Goal: Task Accomplishment & Management: Use online tool/utility

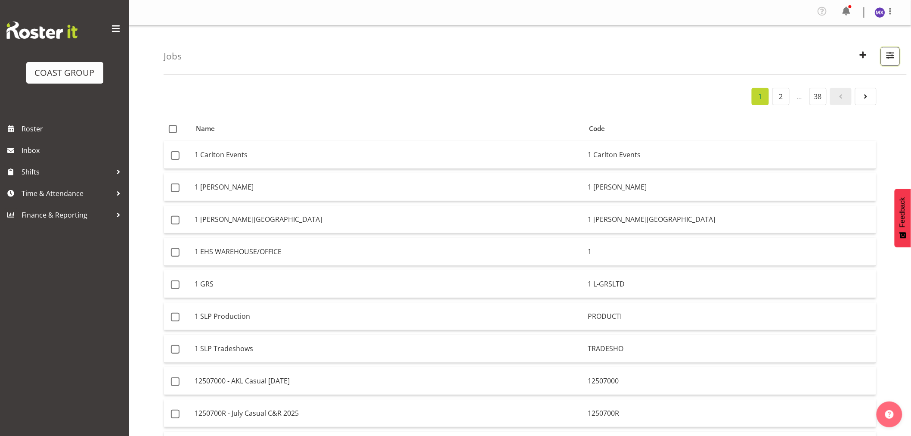
click at [891, 61] on span "button" at bounding box center [890, 58] width 3 height 10
click at [841, 98] on input "text" at bounding box center [835, 95] width 115 height 17
click at [823, 92] on input "text" at bounding box center [835, 95] width 115 height 17
paste input "3250911F"
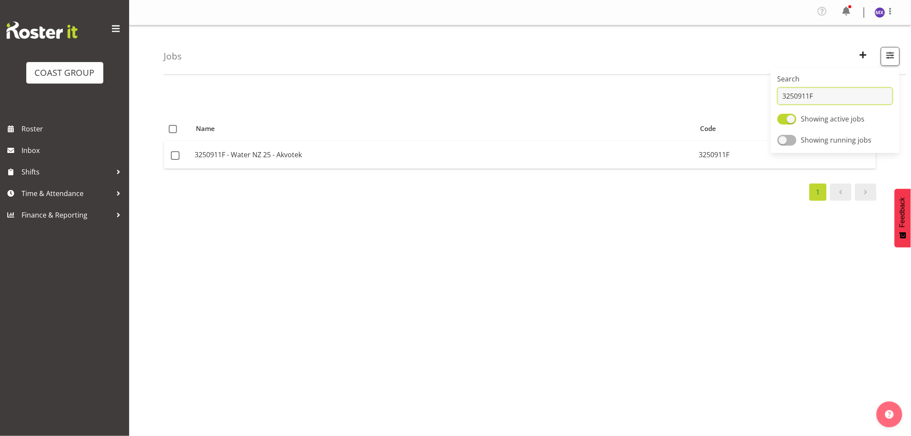
type input "3250911F"
click at [679, 93] on div "1" at bounding box center [520, 96] width 713 height 17
click at [865, 57] on span "button" at bounding box center [863, 54] width 11 height 11
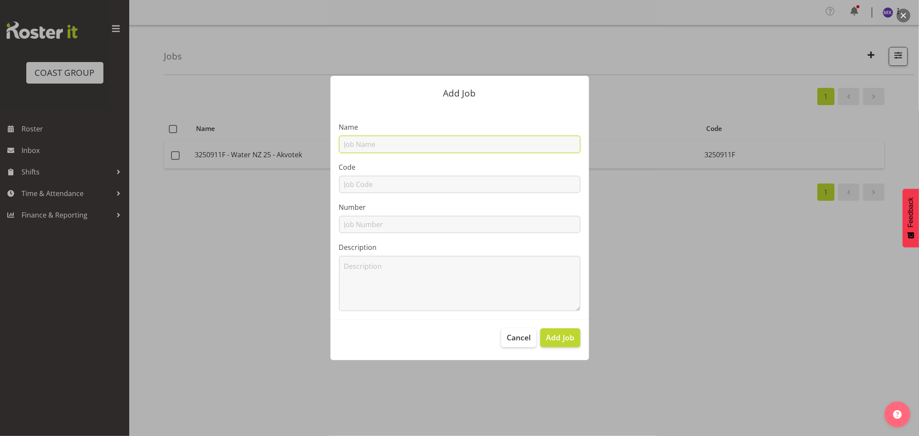
click at [511, 142] on input "text" at bounding box center [459, 144] width 241 height 17
paste input "1251014C"
type input "1251014C"
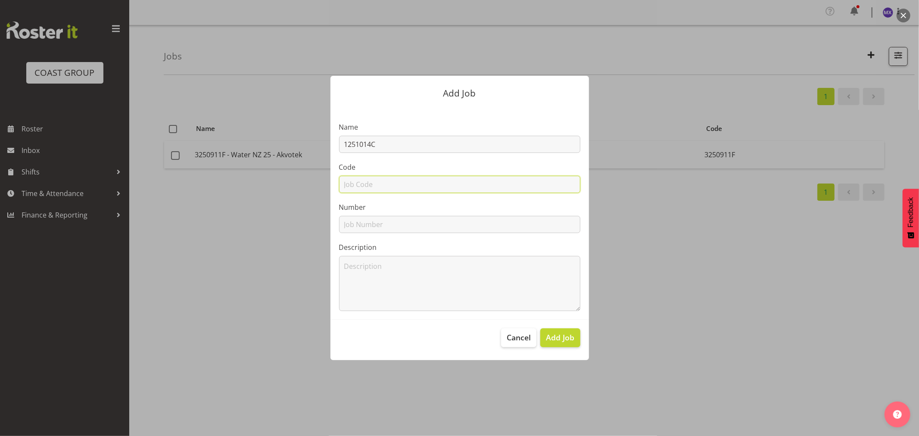
click at [497, 180] on input "text" at bounding box center [459, 184] width 241 height 17
paste input "1251014C"
type input "1251014C"
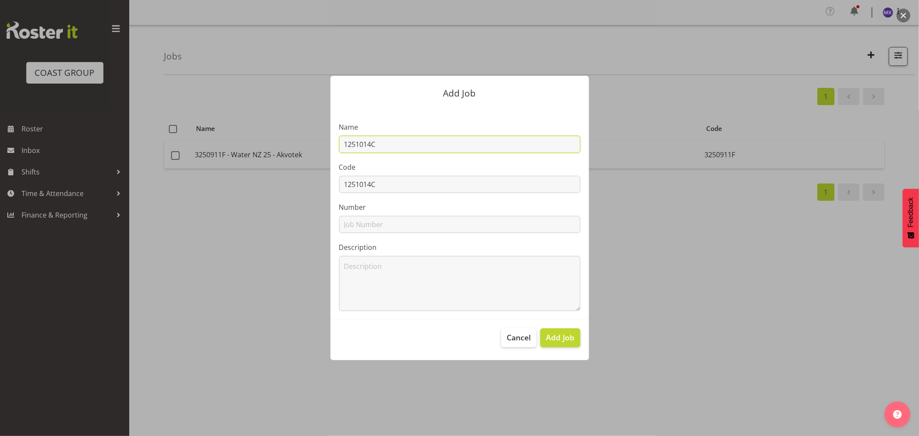
click at [428, 143] on input "1251014C" at bounding box center [459, 144] width 241 height 17
type input "1251014D"
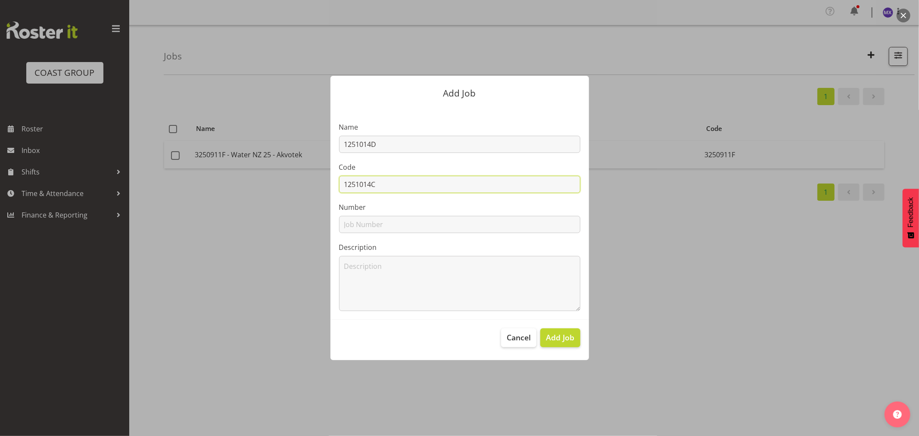
click at [434, 186] on input "1251014C" at bounding box center [459, 184] width 241 height 17
type input "1251014D"
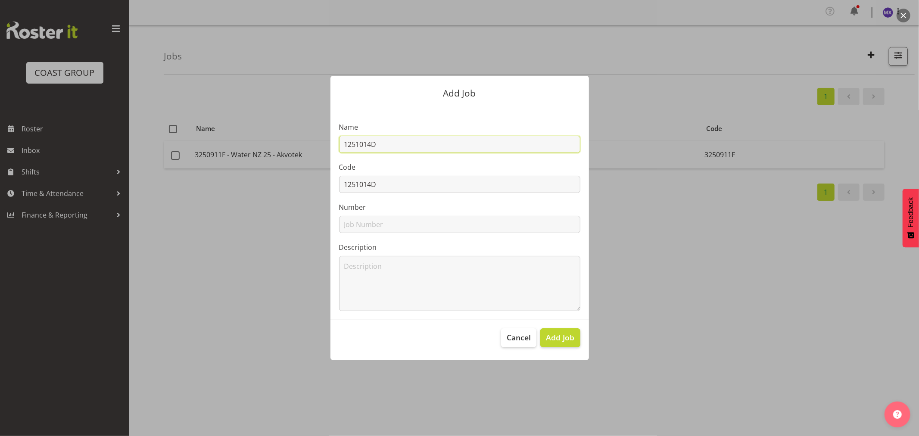
click at [493, 149] on input "1251014D" at bounding box center [459, 144] width 241 height 17
paste input "Woolworths eComX @ WoolworthsExperience25"
type input "1251014D - Woolworths eComX @ WoolworthsExperience25"
drag, startPoint x: 563, startPoint y: 145, endPoint x: 339, endPoint y: 146, distance: 224.4
click at [339, 146] on input "1251014D - Woolworths eComX @ WoolworthsExperience25" at bounding box center [459, 144] width 241 height 17
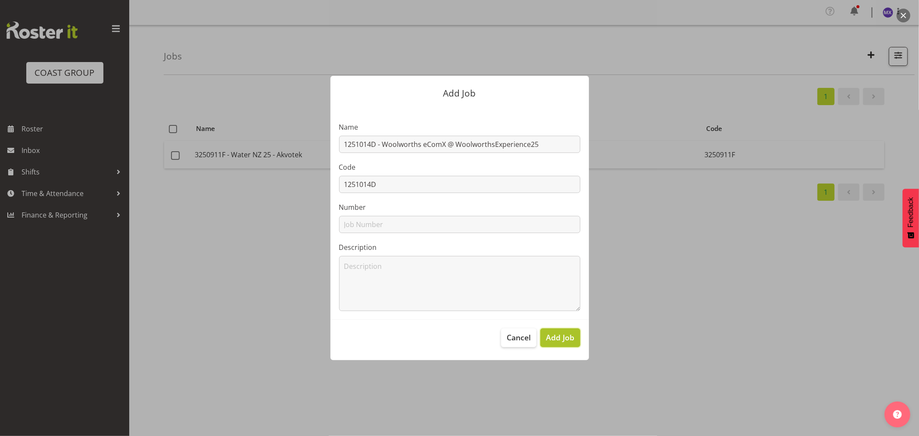
click at [571, 341] on span "Add Job" at bounding box center [560, 337] width 28 height 11
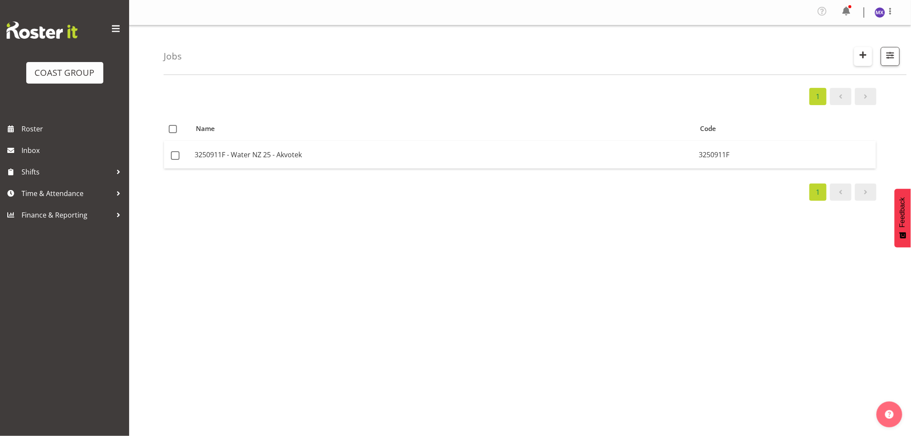
click at [867, 56] on span "button" at bounding box center [863, 54] width 11 height 11
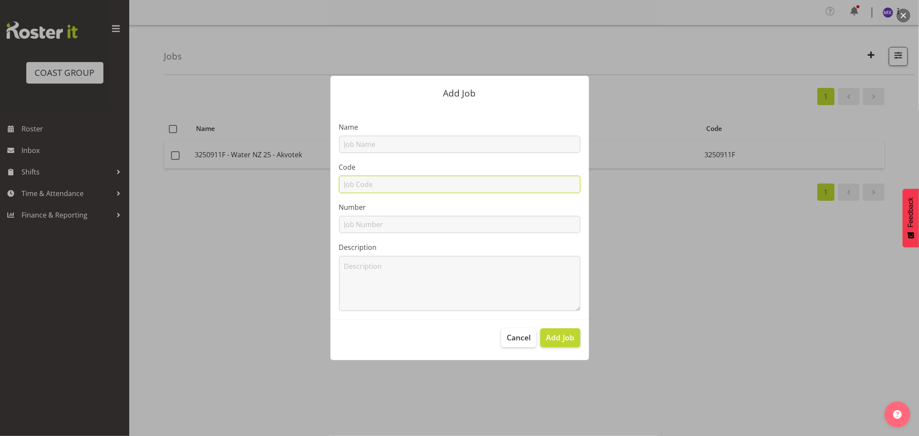
click at [429, 179] on input "text" at bounding box center [459, 184] width 241 height 17
paste input "42603110"
type input "42603110"
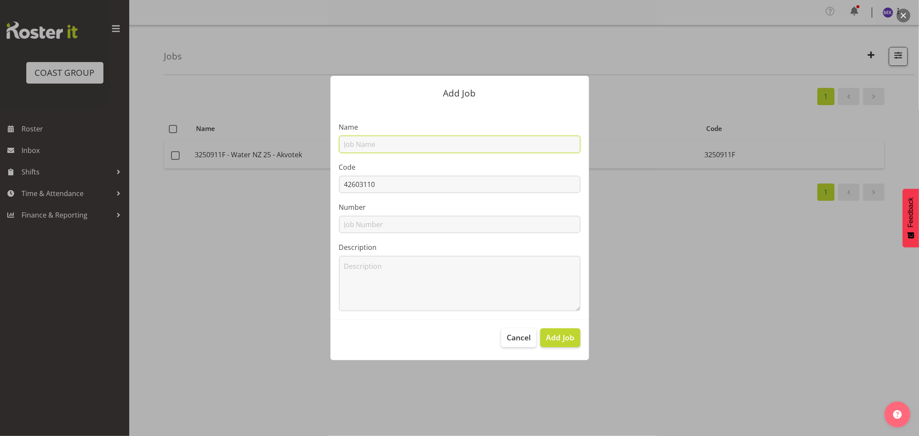
click at [445, 146] on input "text" at bounding box center [459, 144] width 241 height 17
paste input "42603110"
paste input "ICEF ANZA 2026"
type input "42603110 - ICEF ANZA 2026"
drag, startPoint x: 447, startPoint y: 145, endPoint x: 344, endPoint y: 143, distance: 102.1
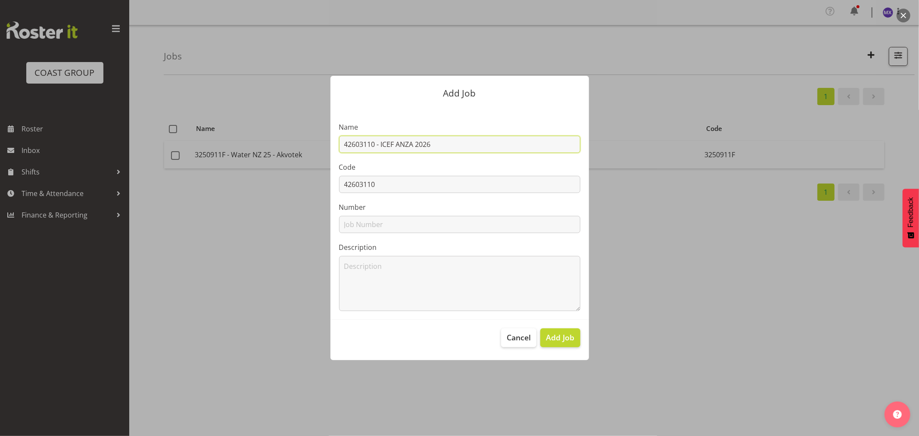
click at [344, 143] on input "42603110 - ICEF ANZA 2026" at bounding box center [459, 144] width 241 height 17
click at [571, 340] on span "Add Job" at bounding box center [560, 337] width 28 height 11
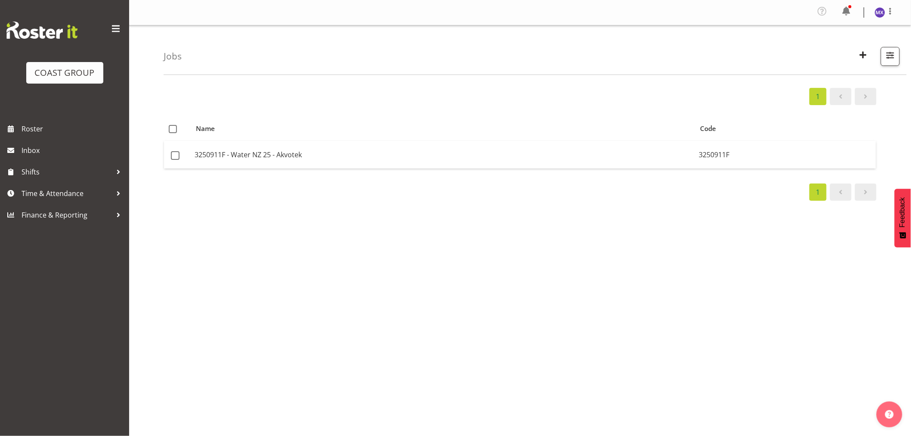
click at [559, 231] on div "1 Name Code 3250911F - Water NZ 25 - Akvotek 3250911F 1" at bounding box center [538, 253] width 748 height 344
click at [66, 195] on span "Time & Attendance" at bounding box center [67, 193] width 90 height 13
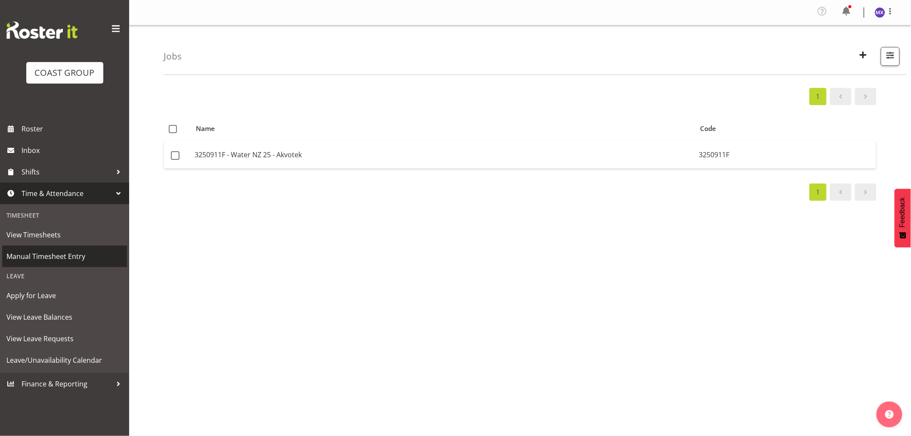
click at [55, 254] on span "Manual Timesheet Entry" at bounding box center [64, 256] width 116 height 13
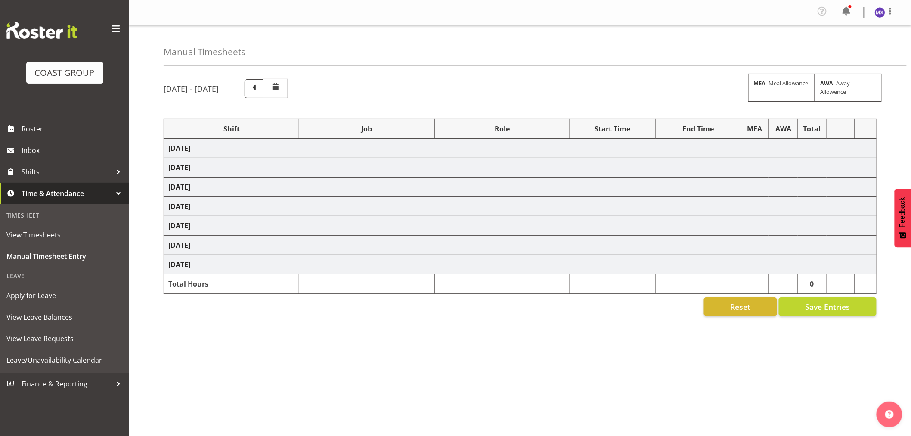
select select "69"
select select "8"
select select "15"
select select "69"
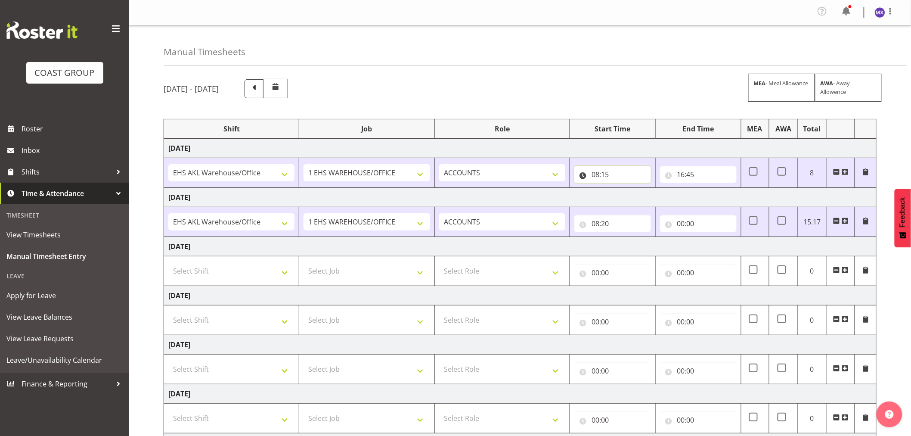
click at [622, 175] on input "08:15" at bounding box center [612, 174] width 77 height 17
click at [653, 199] on select "00 01 02 03 04 05 06 07 08 09 10 11 12 13 14 15 16 17 18 19 20 21 22 23 24 25 2…" at bounding box center [655, 196] width 19 height 17
select select "10"
click at [646, 189] on select "00 01 02 03 04 05 06 07 08 09 10 11 12 13 14 15 16 17 18 19 20 21 22 23 24 25 2…" at bounding box center [655, 196] width 19 height 17
type input "08:10"
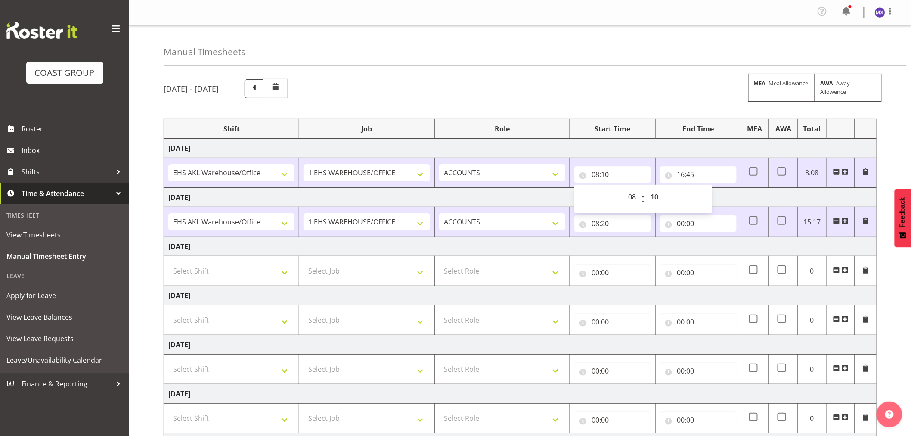
click at [656, 81] on div "[DATE] - [DATE] MEA - Meal Allowance AWA - Away Allowence" at bounding box center [520, 88] width 713 height 19
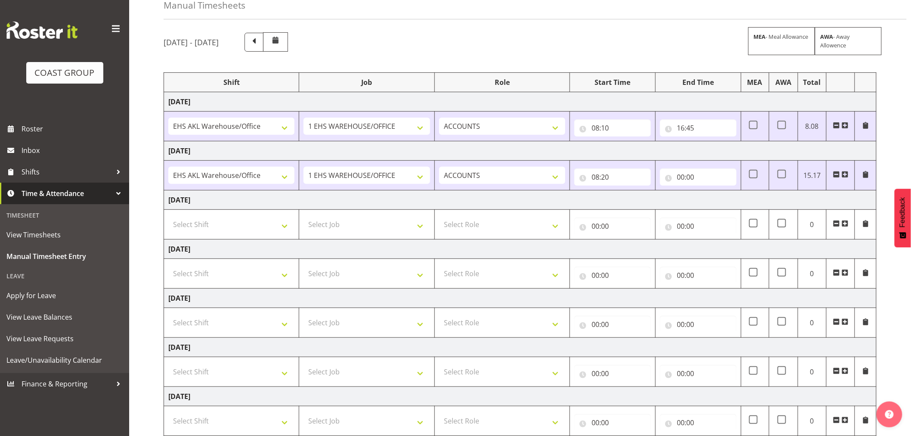
scroll to position [102, 0]
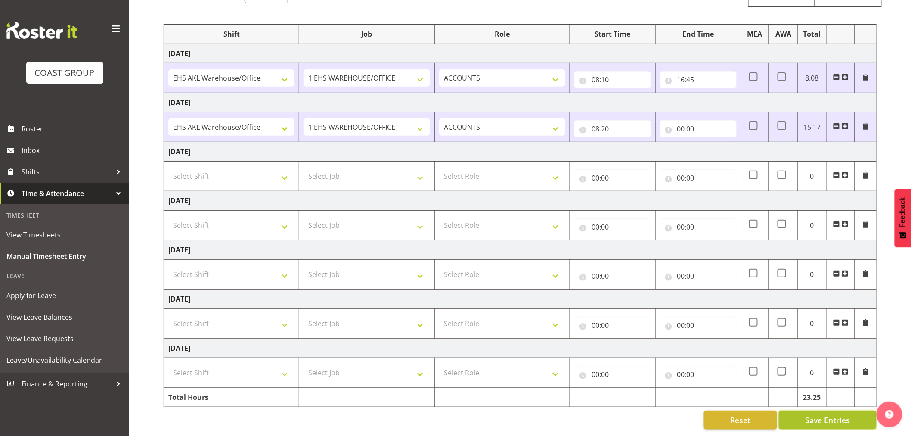
click at [833, 414] on span "Save Entries" at bounding box center [827, 419] width 45 height 11
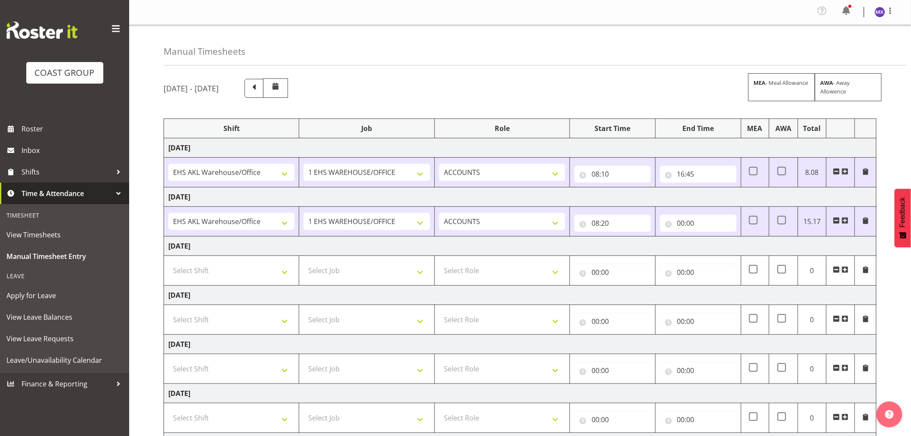
scroll to position [0, 0]
click at [378, 83] on div "[DATE] - [DATE] MEA - Meal Allowance AWA - Away Allowence" at bounding box center [520, 88] width 713 height 19
